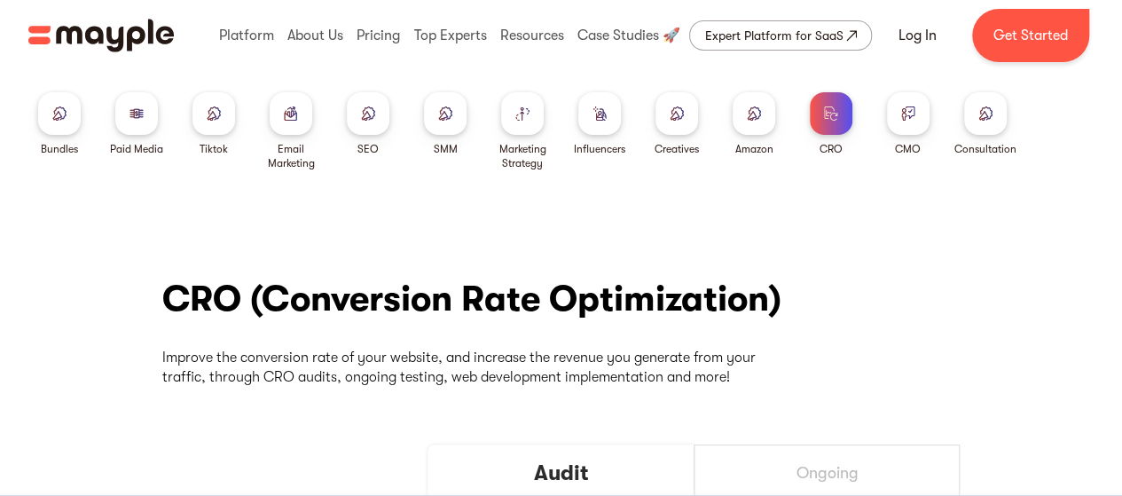
click at [450, 122] on div at bounding box center [445, 113] width 43 height 43
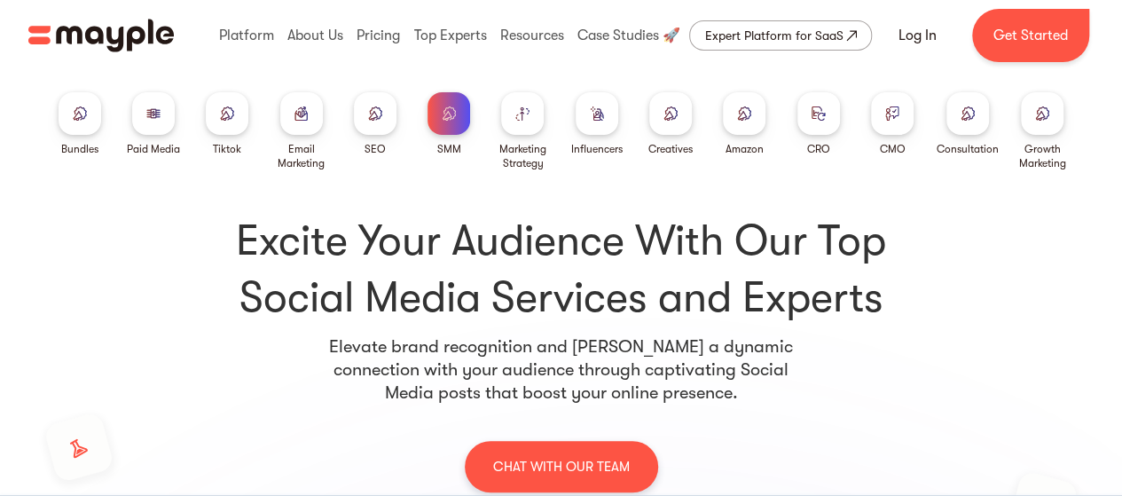
click at [146, 107] on img at bounding box center [153, 112] width 14 height 13
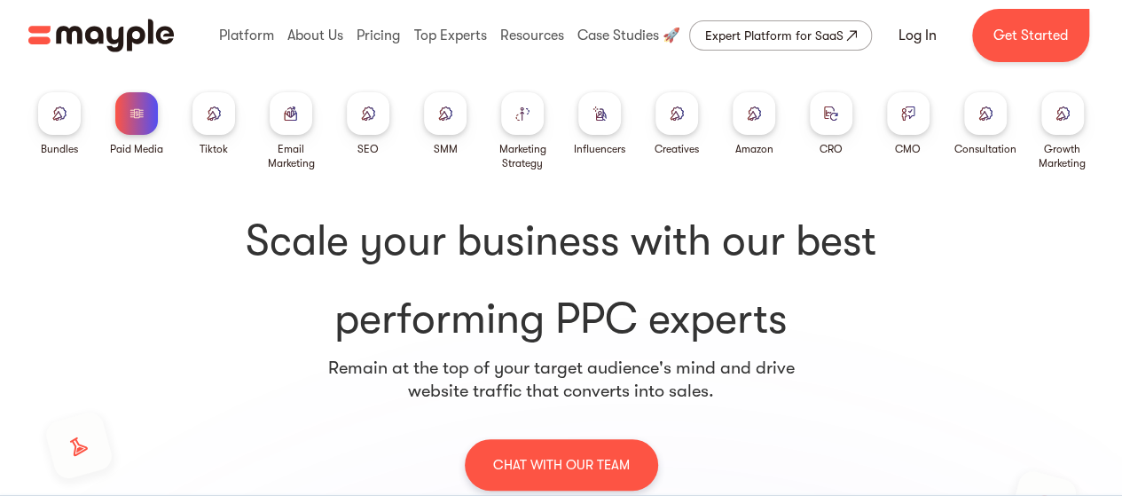
drag, startPoint x: 32, startPoint y: 120, endPoint x: 53, endPoint y: 118, distance: 21.4
click at [53, 118] on div "Bundles Paid Media Tiktok Email Marketing SEO SMM Marketing Strategy Influencer…" at bounding box center [561, 120] width 1122 height 99
click at [53, 118] on img at bounding box center [59, 112] width 14 height 13
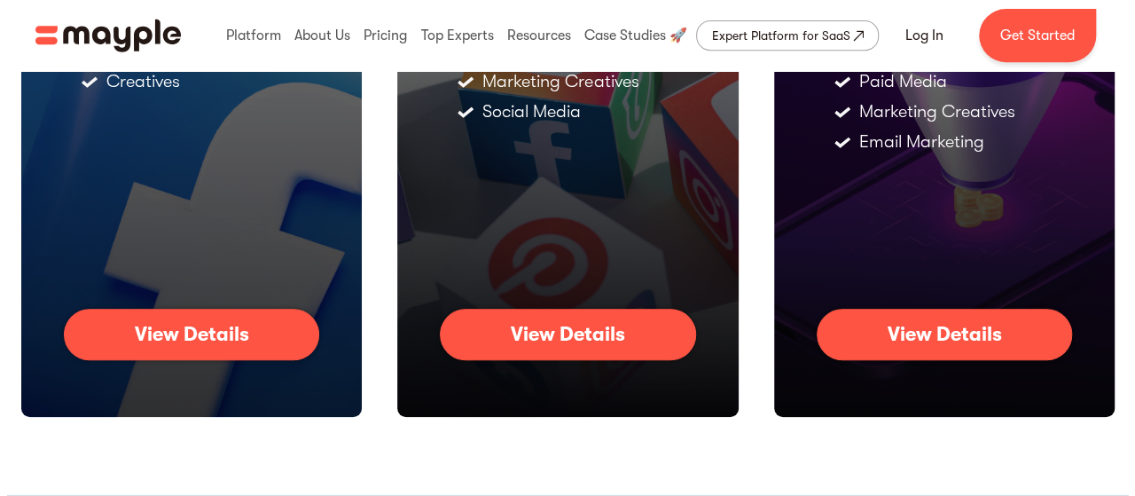
scroll to position [399, 0]
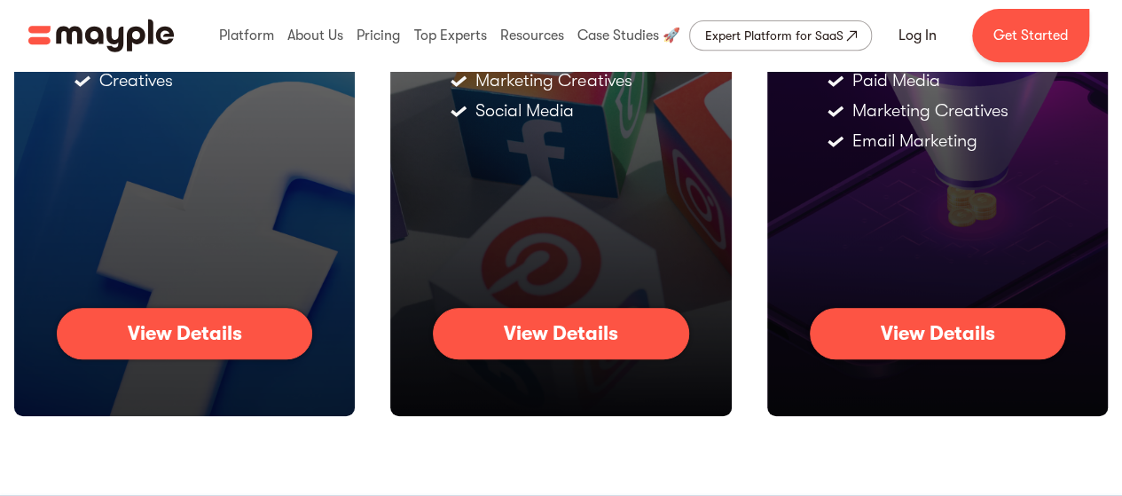
click at [879, 333] on link "View Details" at bounding box center [937, 333] width 255 height 51
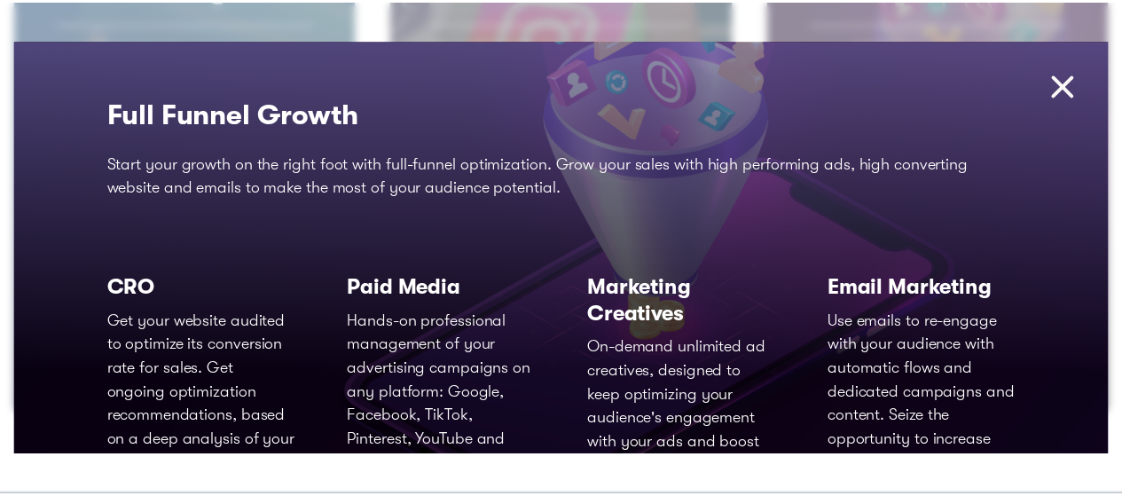
scroll to position [1, 0]
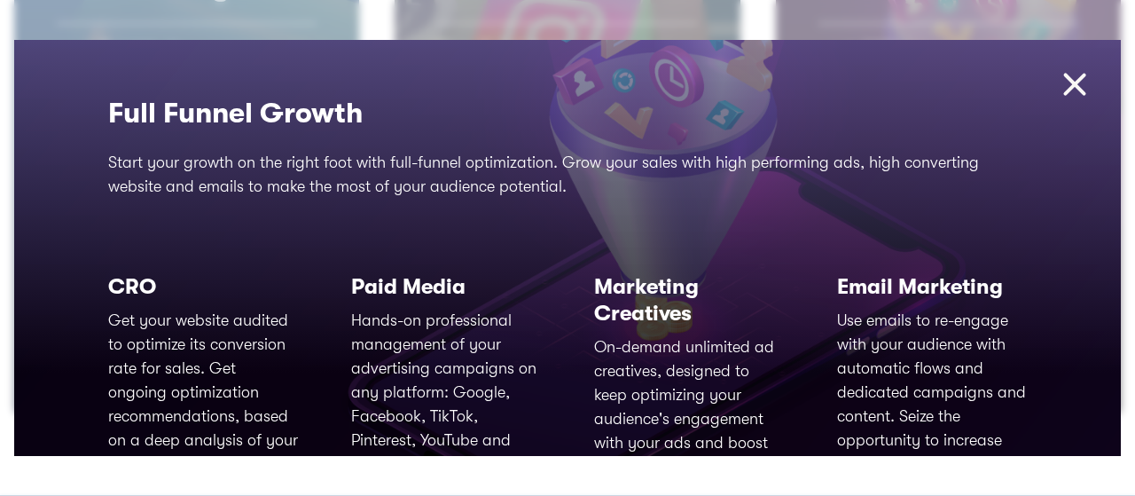
click at [1057, 86] on img at bounding box center [1075, 85] width 38 height 38
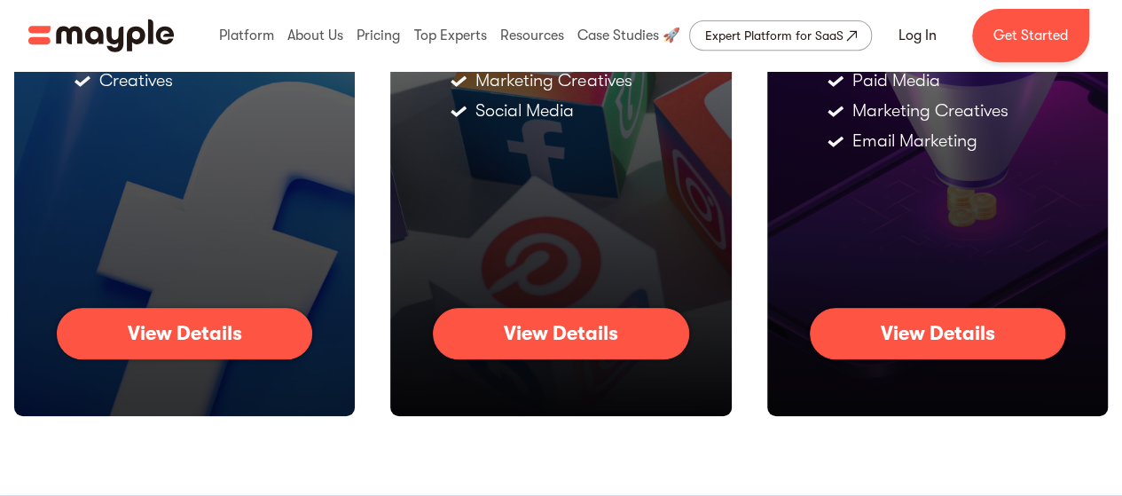
scroll to position [0, 0]
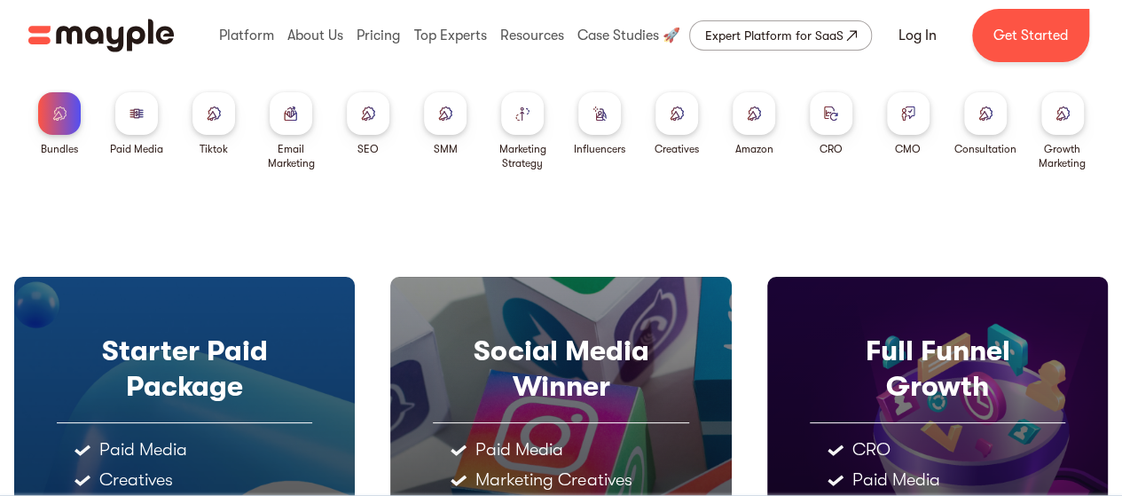
click at [461, 100] on div at bounding box center [445, 113] width 43 height 43
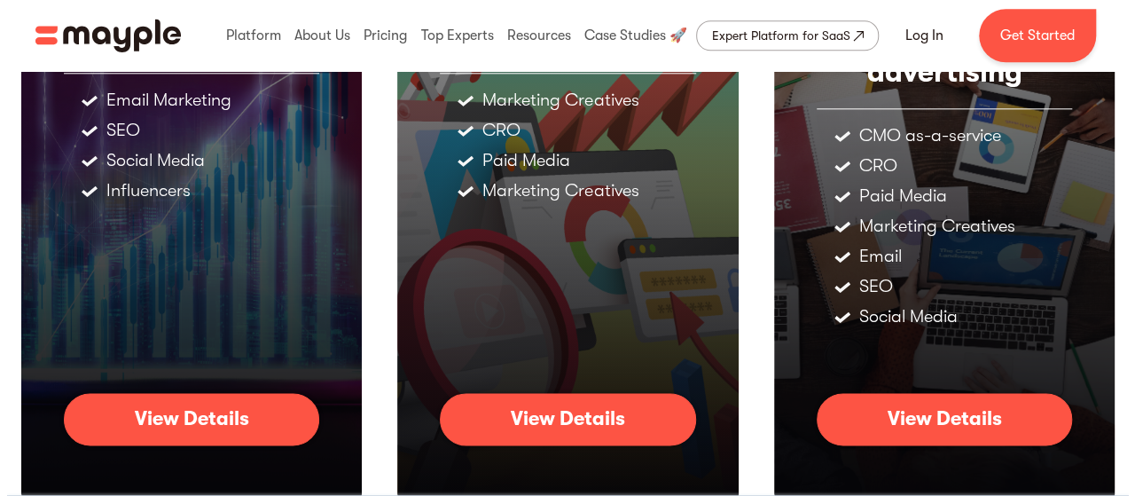
scroll to position [979, 0]
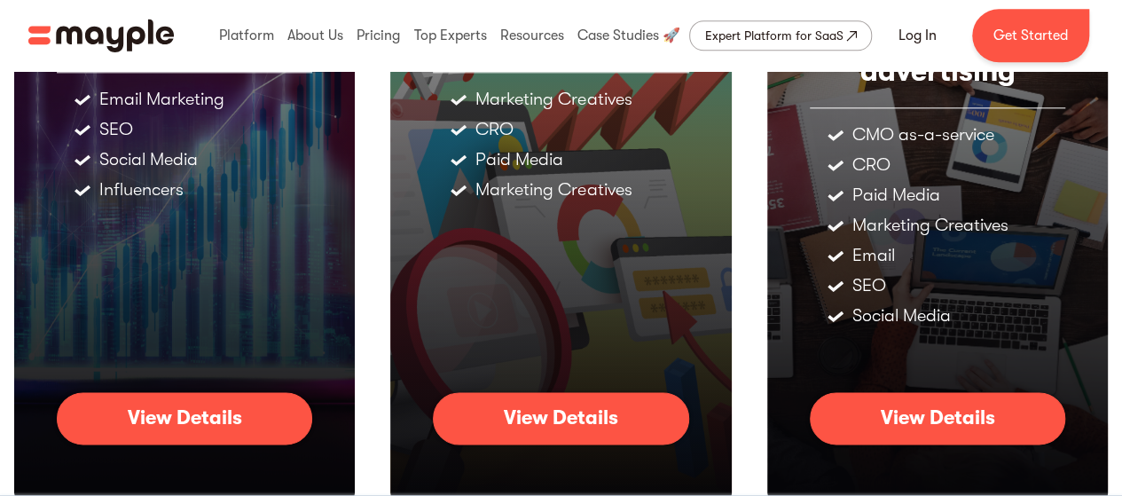
click at [591, 419] on div "View Details" at bounding box center [561, 417] width 114 height 23
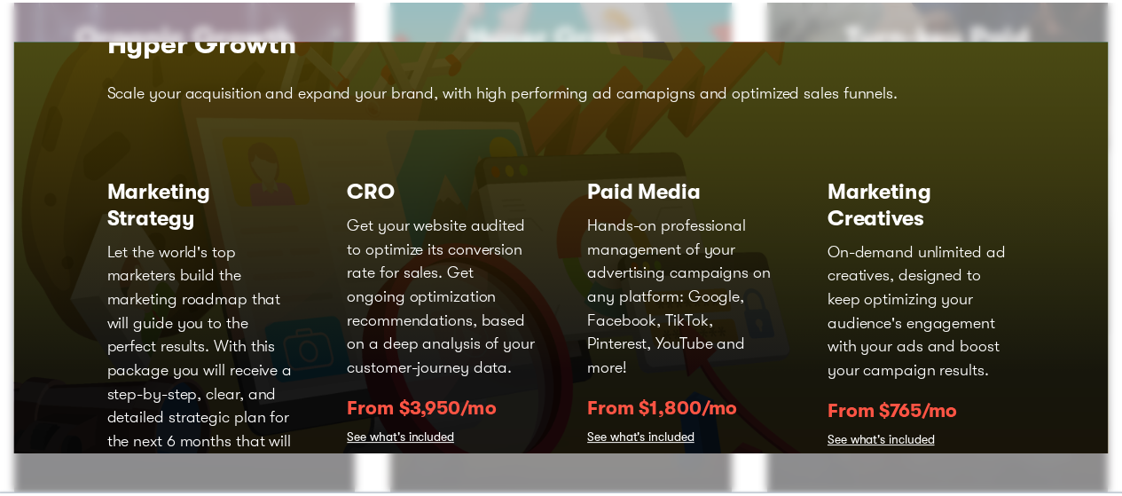
scroll to position [0, 0]
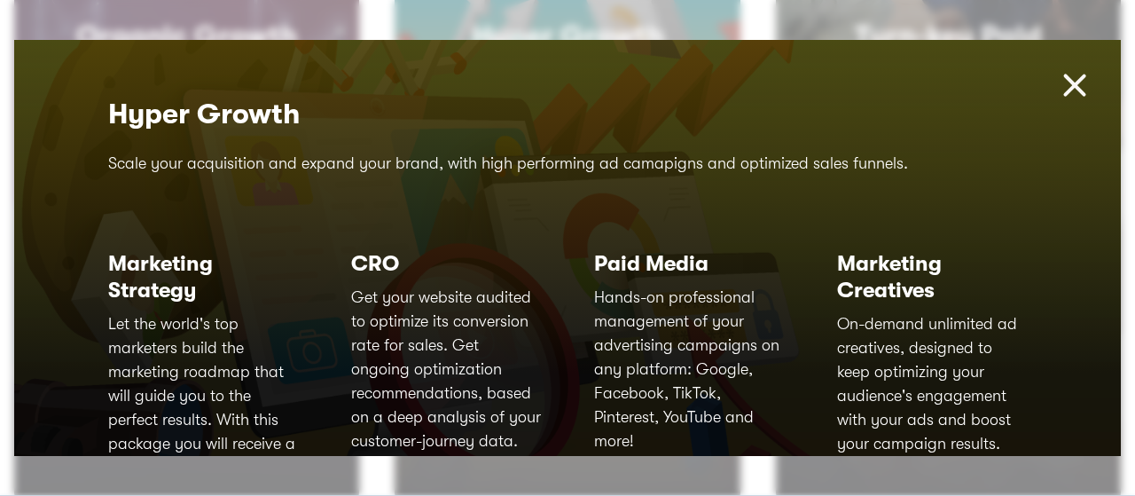
click at [1068, 88] on img at bounding box center [1075, 86] width 38 height 38
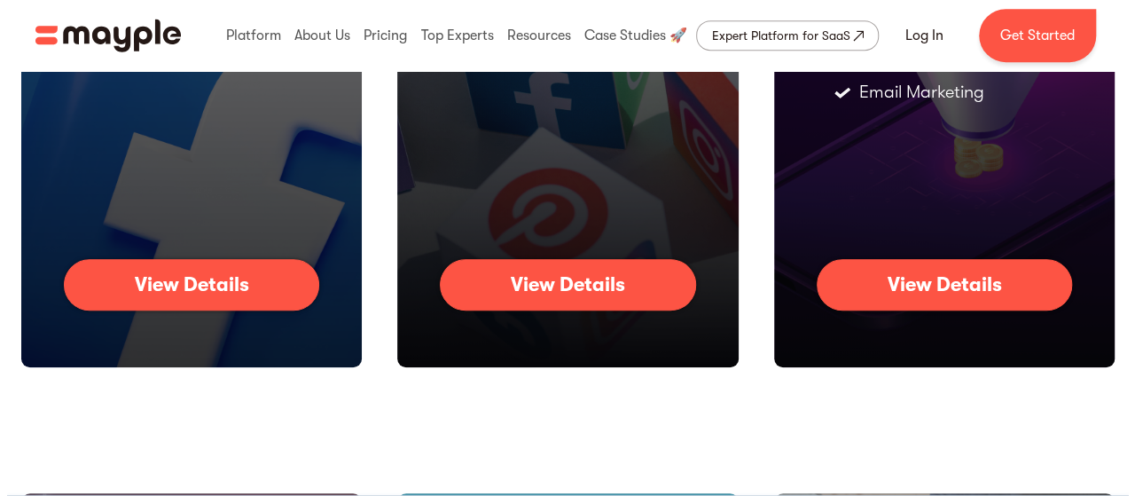
scroll to position [447, 0]
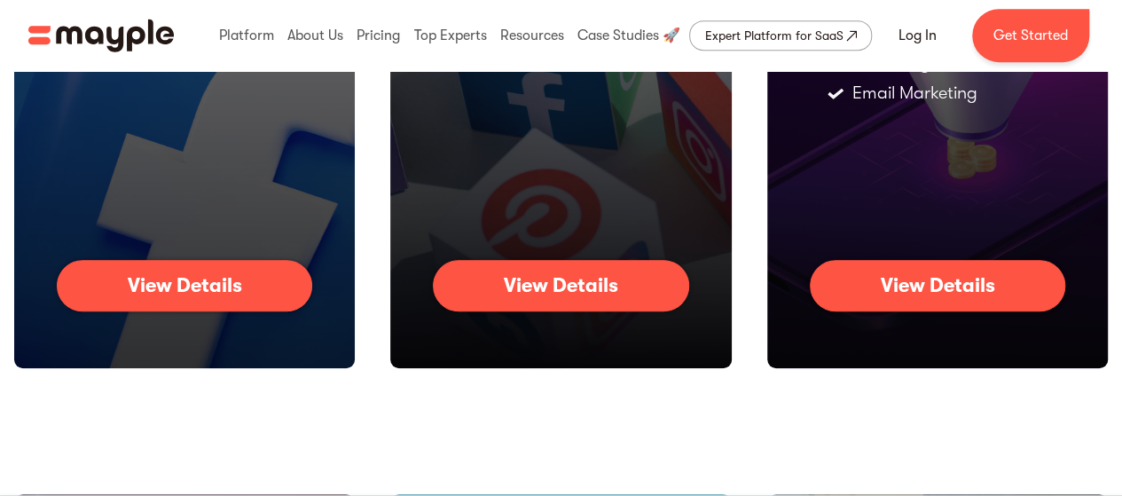
click at [991, 264] on link "View Details" at bounding box center [937, 285] width 255 height 51
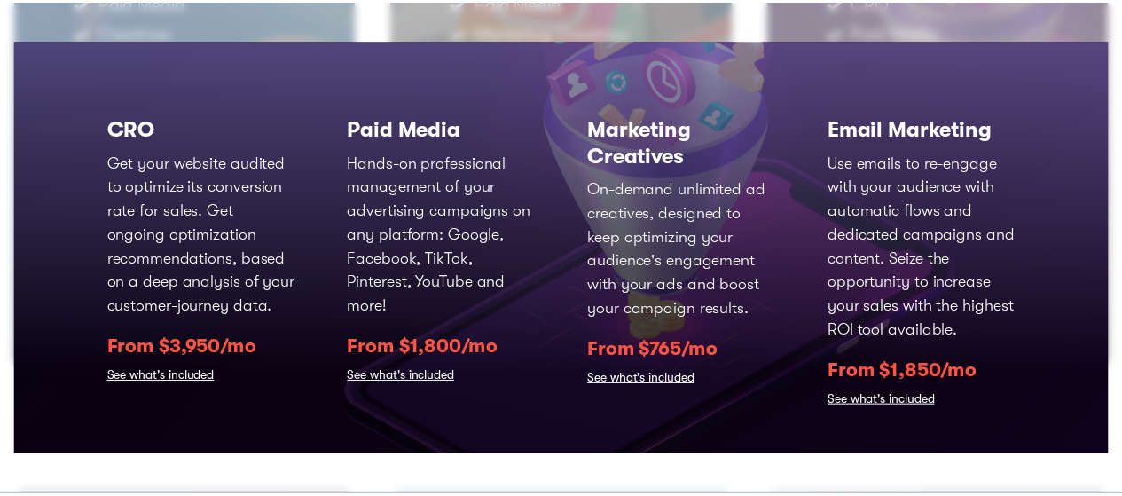
scroll to position [173, 0]
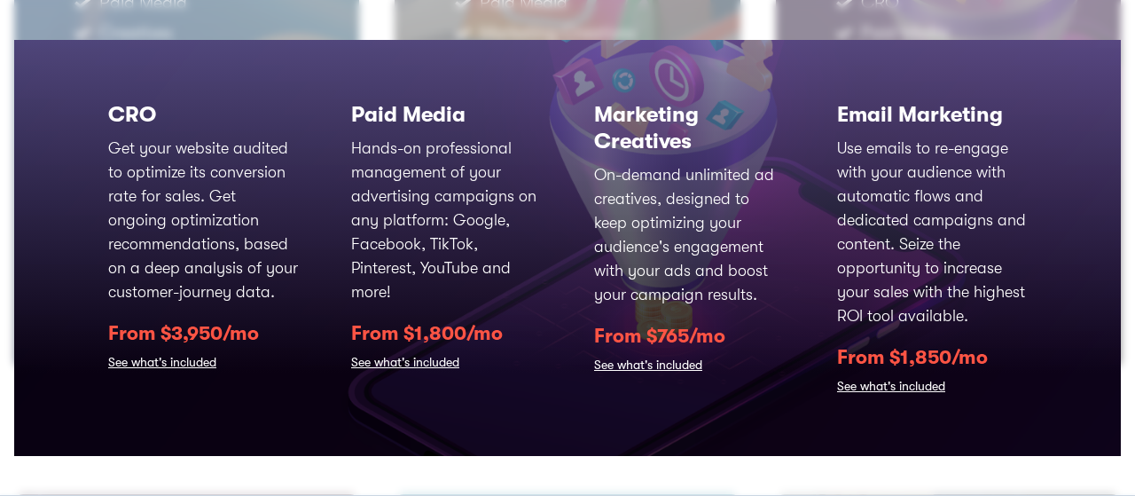
click at [855, 382] on link "See what's included" at bounding box center [891, 387] width 108 height 25
click at [881, 382] on link "See what's included" at bounding box center [891, 387] width 108 height 25
click at [913, 379] on link "See what's included" at bounding box center [891, 387] width 108 height 25
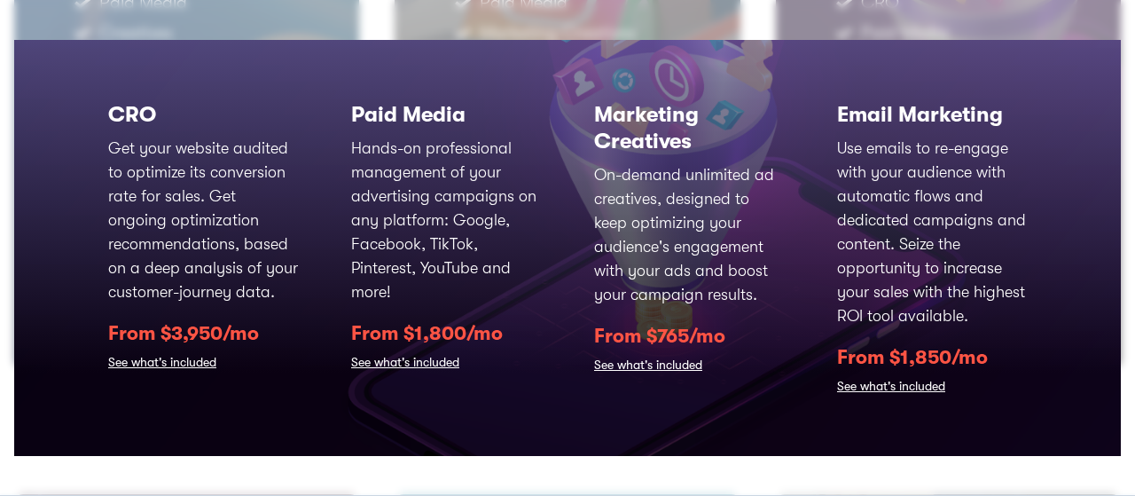
click at [1074, 5] on div "Starters Paid Package Advertise on various platforms, with a seamless ad creati…" at bounding box center [567, 248] width 1135 height 496
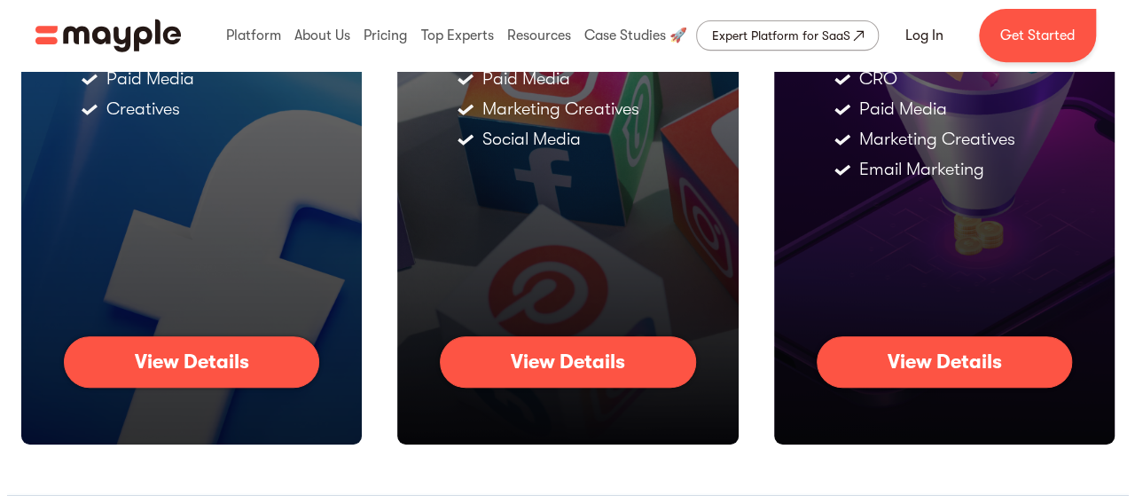
scroll to position [375, 0]
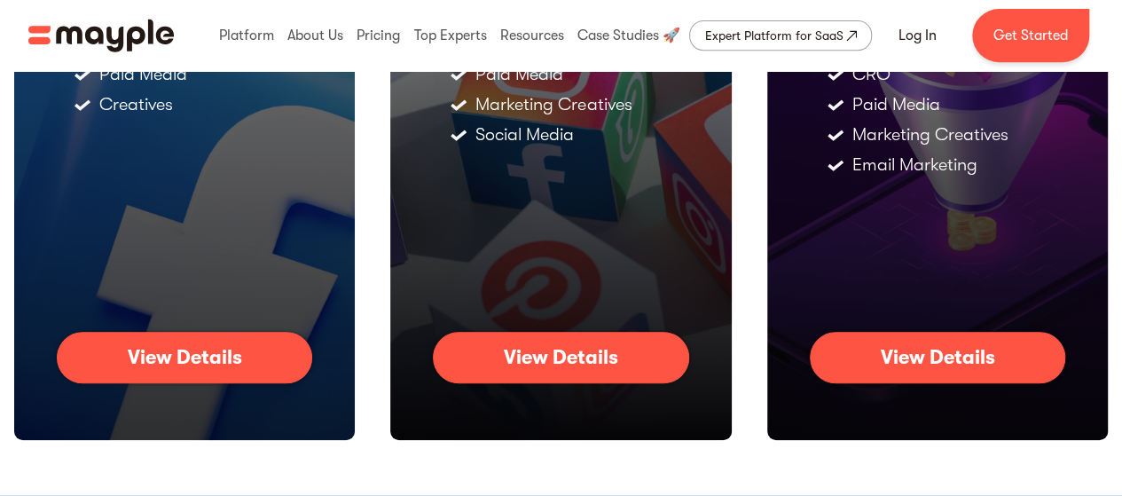
click at [1010, 365] on link "View Details" at bounding box center [937, 357] width 255 height 51
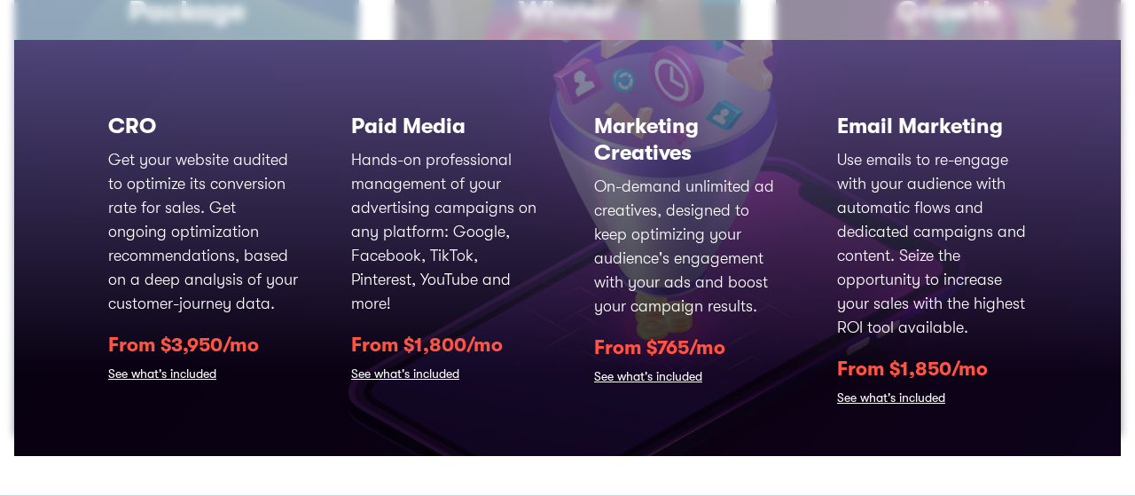
scroll to position [161, 0]
click at [860, 395] on link "See what's included" at bounding box center [891, 400] width 108 height 25
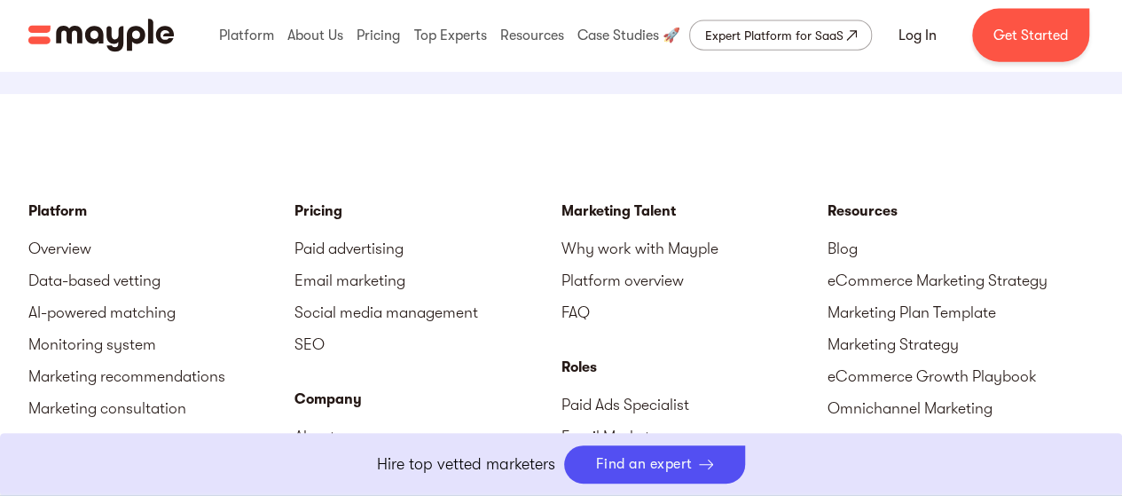
scroll to position [5438, 0]
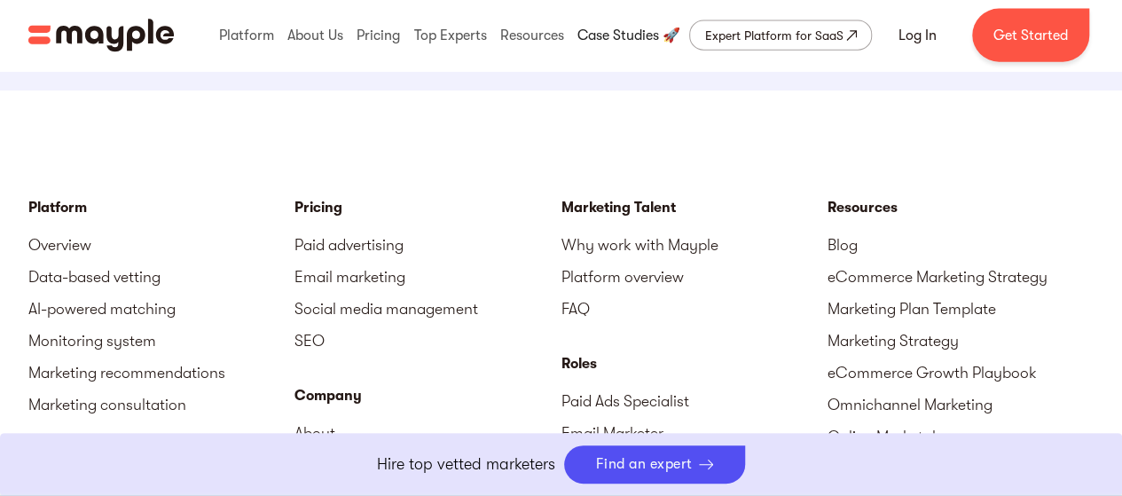
click at [624, 38] on link at bounding box center [629, 35] width 112 height 57
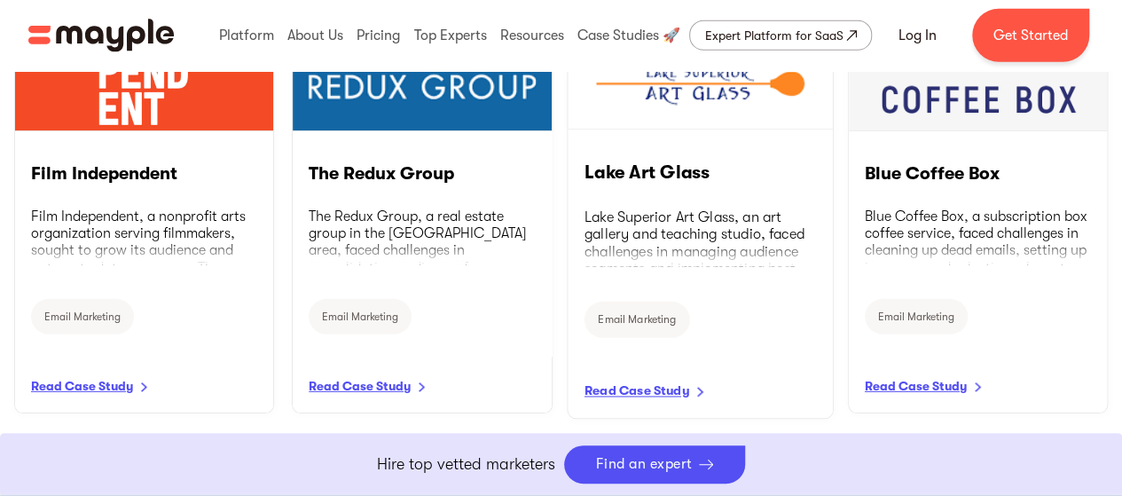
scroll to position [2579, 0]
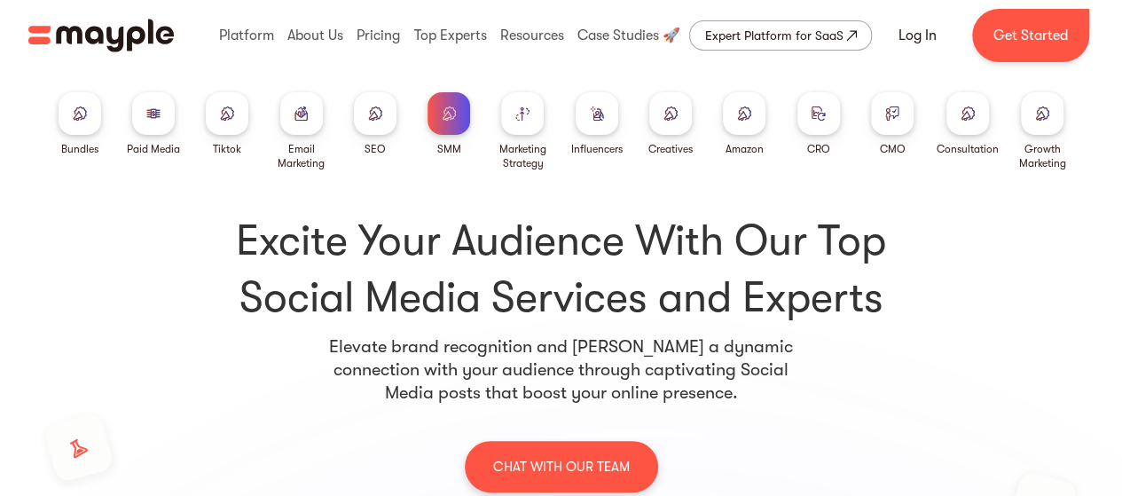
click at [520, 131] on div at bounding box center [522, 113] width 43 height 43
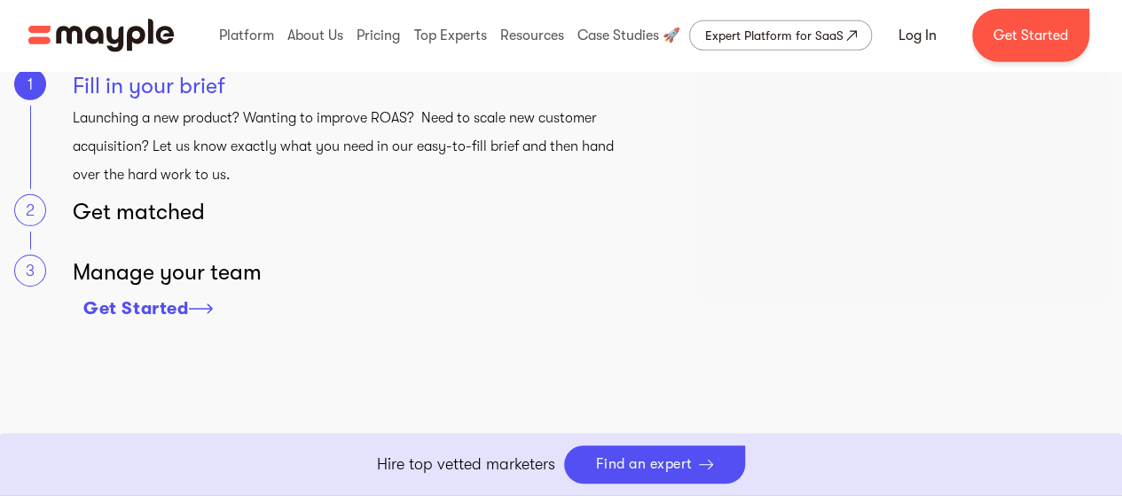
scroll to position [2691, 0]
click at [158, 214] on div "Get matched" at bounding box center [353, 212] width 560 height 35
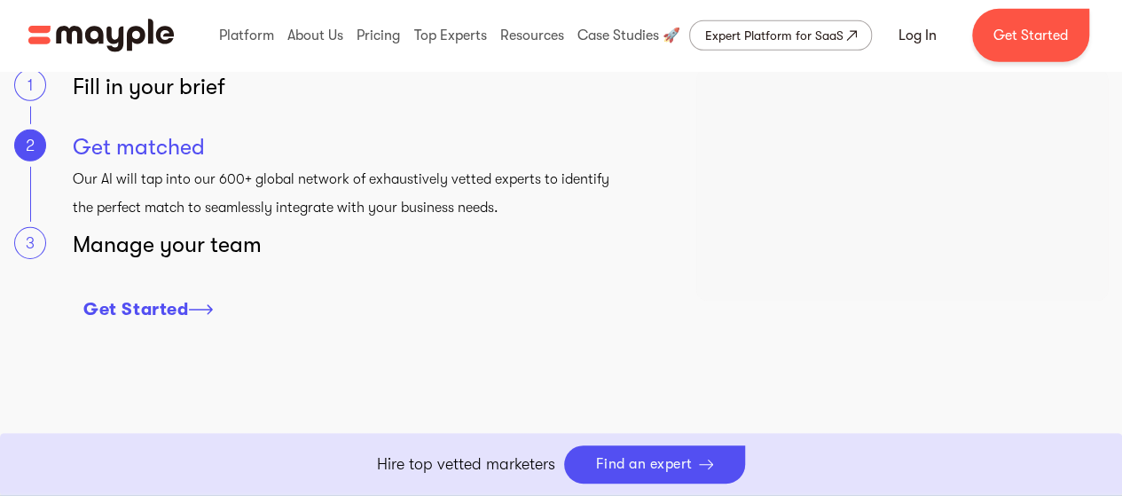
click at [170, 253] on div "Manage your team" at bounding box center [353, 244] width 560 height 35
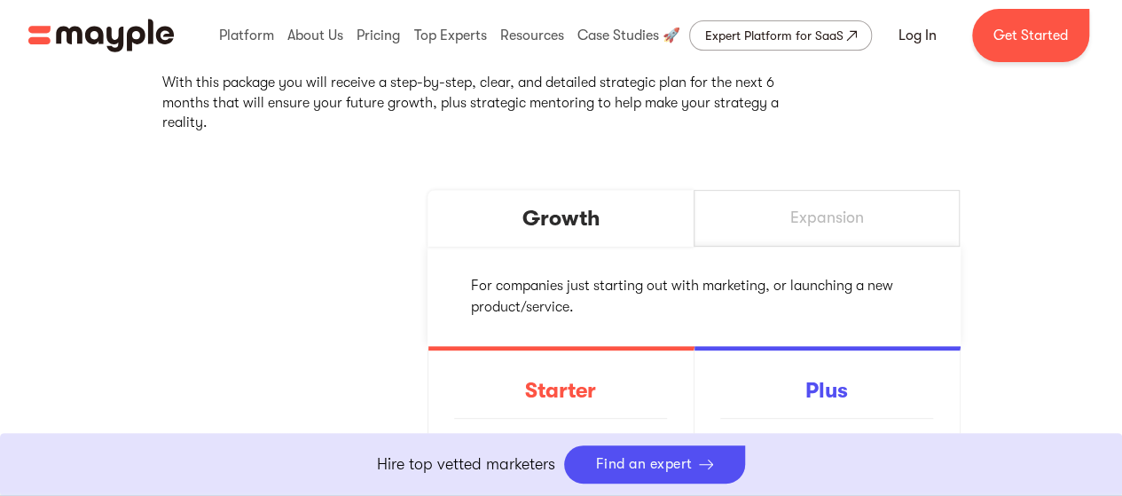
scroll to position [0, 0]
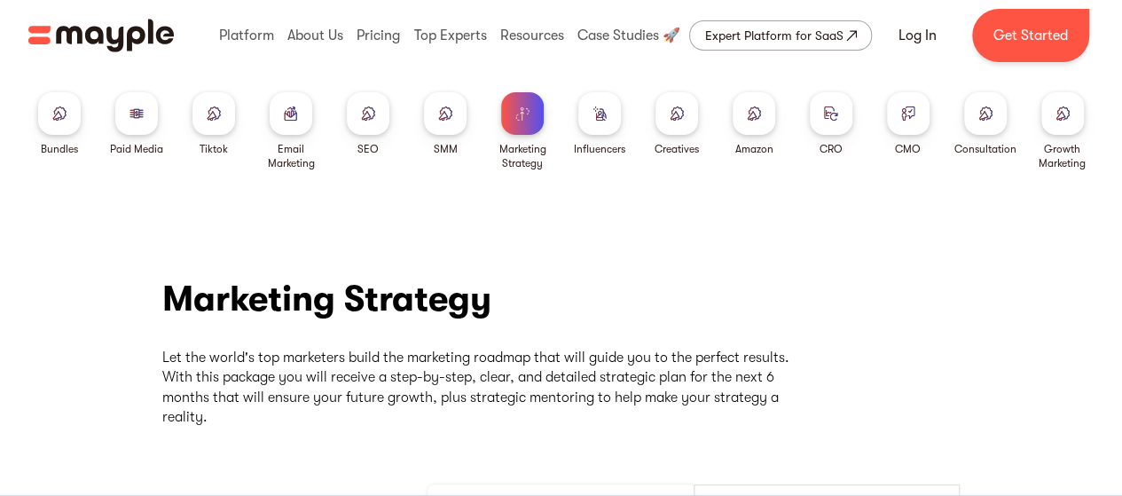
click at [436, 111] on div at bounding box center [445, 113] width 43 height 43
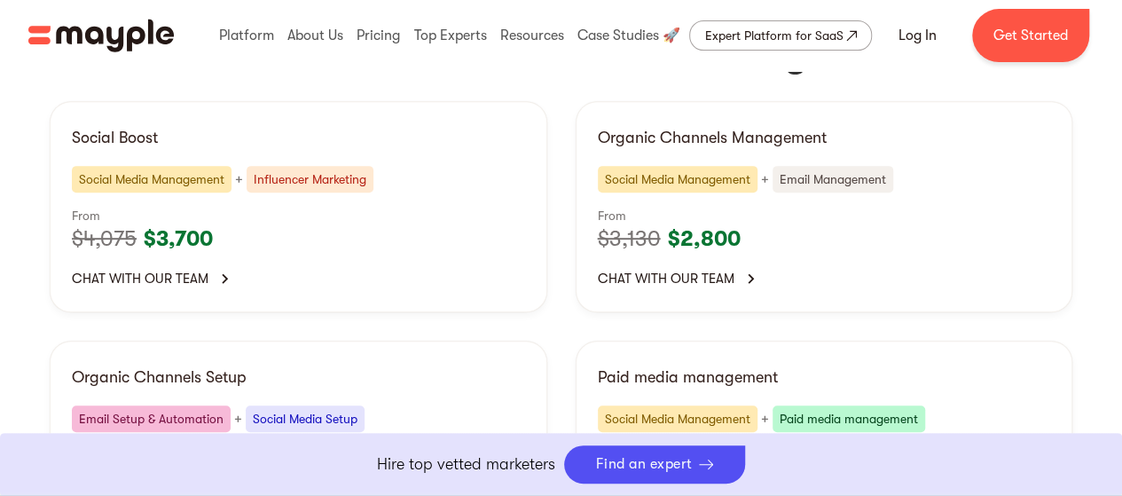
scroll to position [3711, 0]
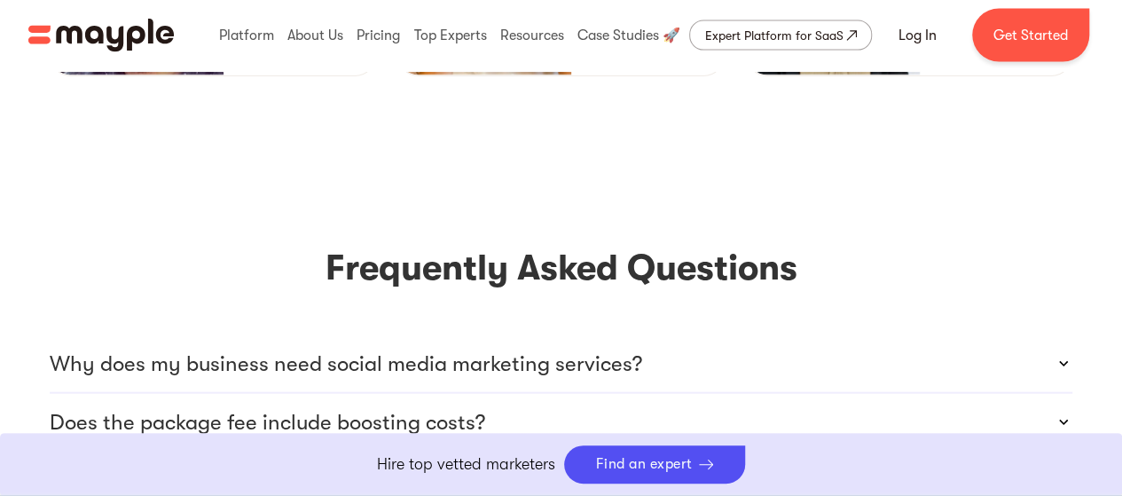
scroll to position [5218, 0]
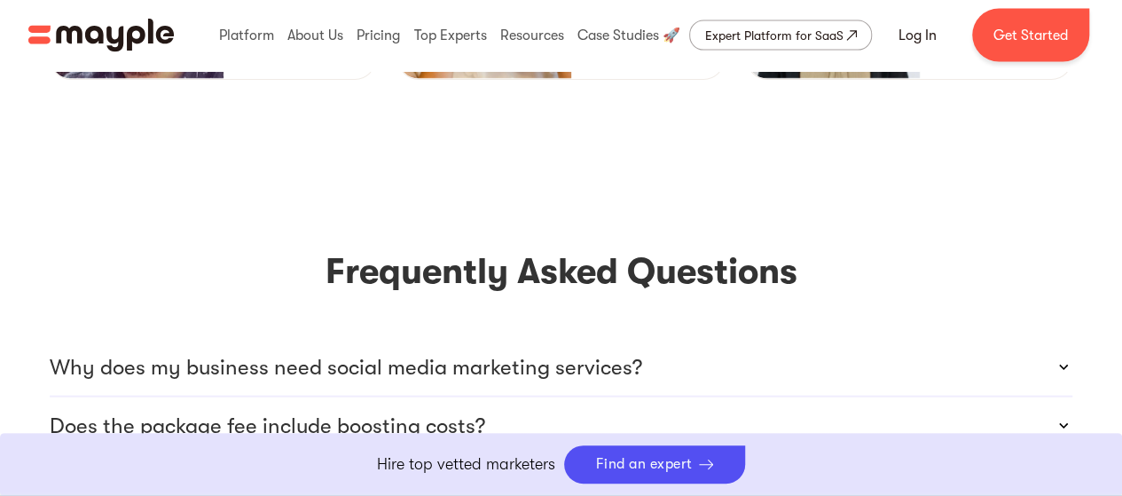
click at [1070, 417] on icon at bounding box center [1063, 426] width 18 height 18
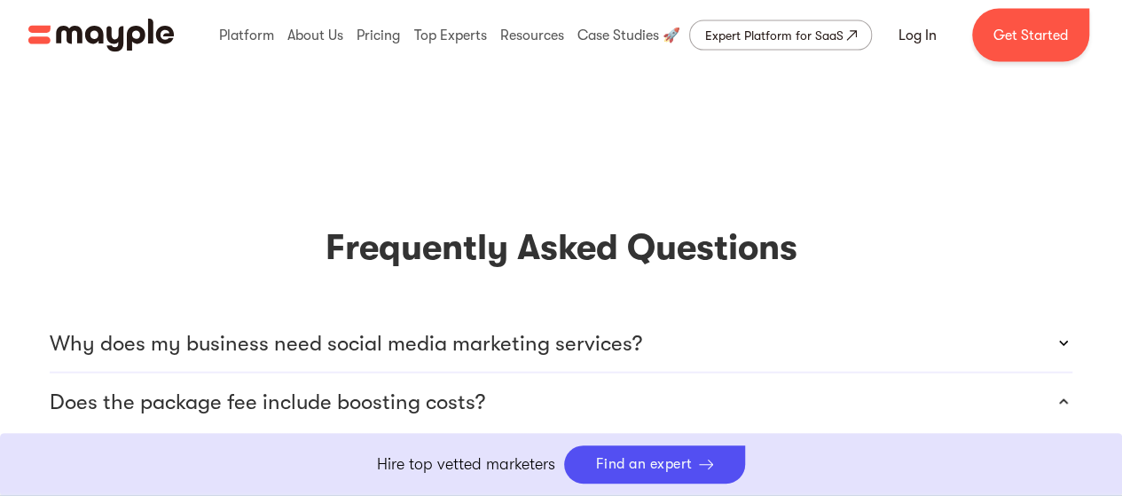
scroll to position [5244, 0]
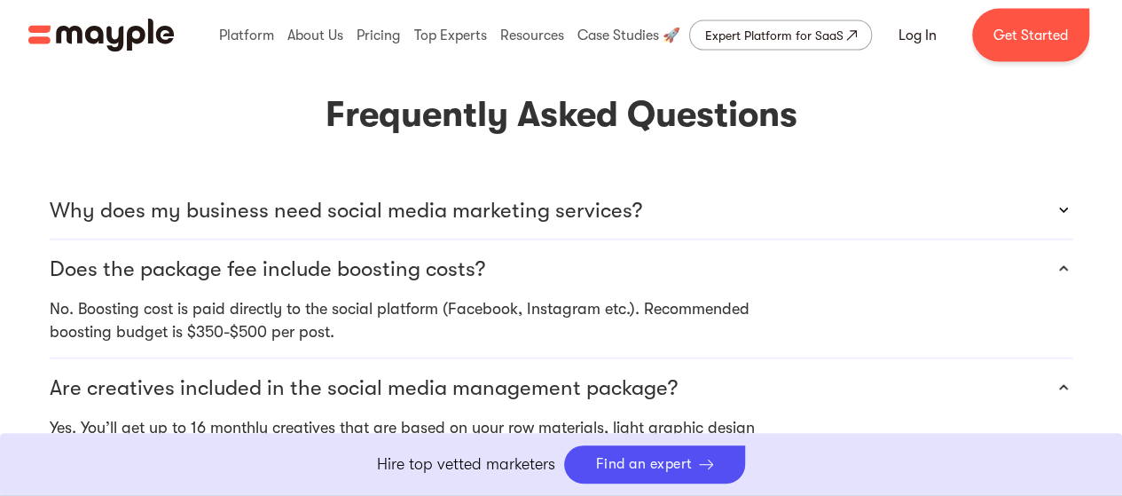
scroll to position [5377, 0]
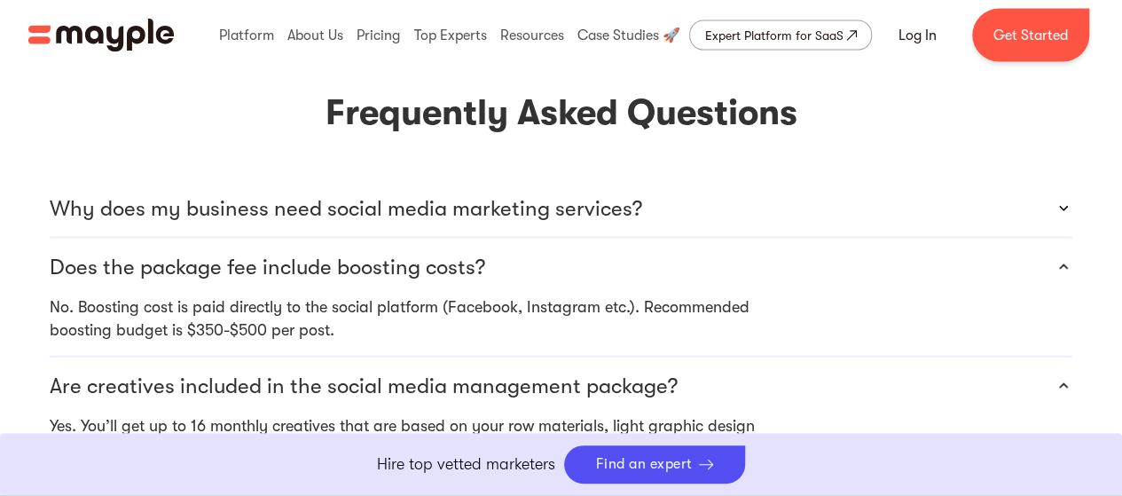
click at [1061, 495] on icon at bounding box center [1063, 505] width 18 height 18
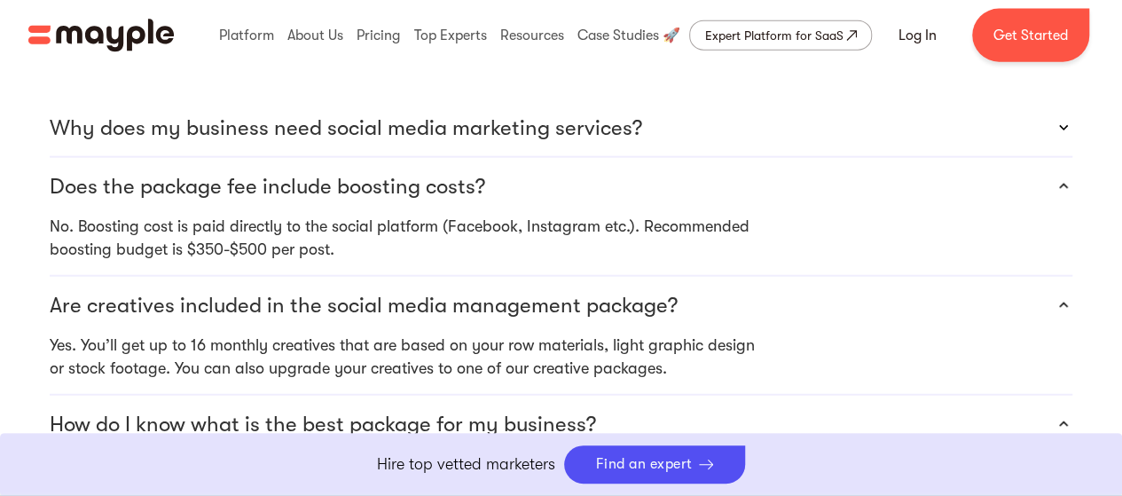
scroll to position [5462, 0]
